Goal: Task Accomplishment & Management: Manage account settings

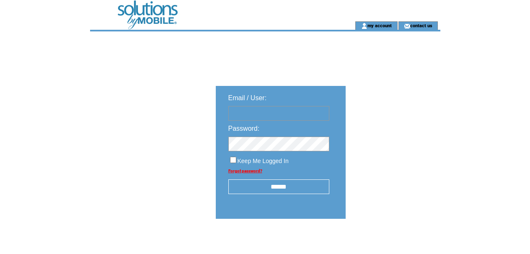
type input "********"
click at [279, 184] on input "******" at bounding box center [278, 186] width 101 height 15
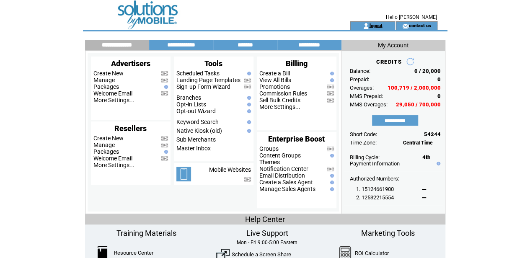
click at [380, 25] on link "logout" at bounding box center [375, 25] width 13 height 5
